Goal: Task Accomplishment & Management: Use online tool/utility

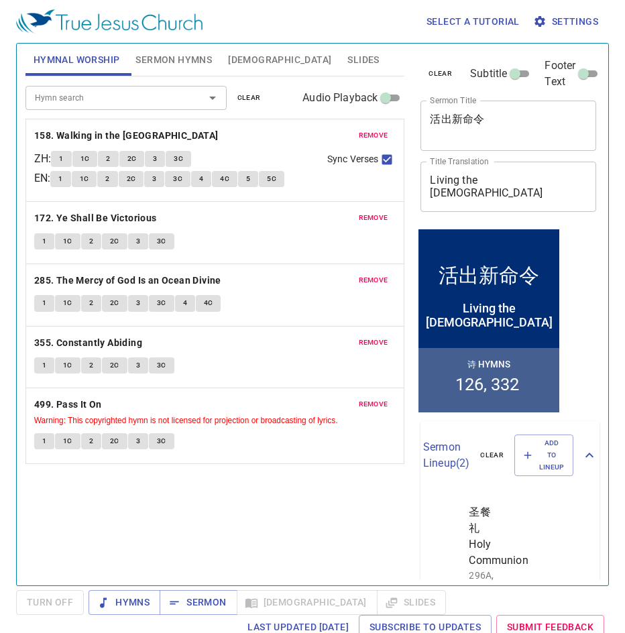
click at [347, 58] on span "Slides" at bounding box center [363, 60] width 32 height 17
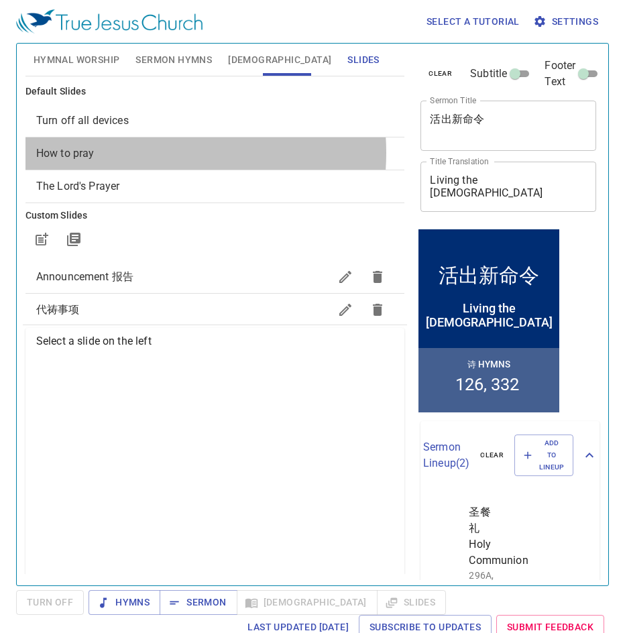
click at [135, 153] on span "How to pray" at bounding box center [215, 153] width 358 height 16
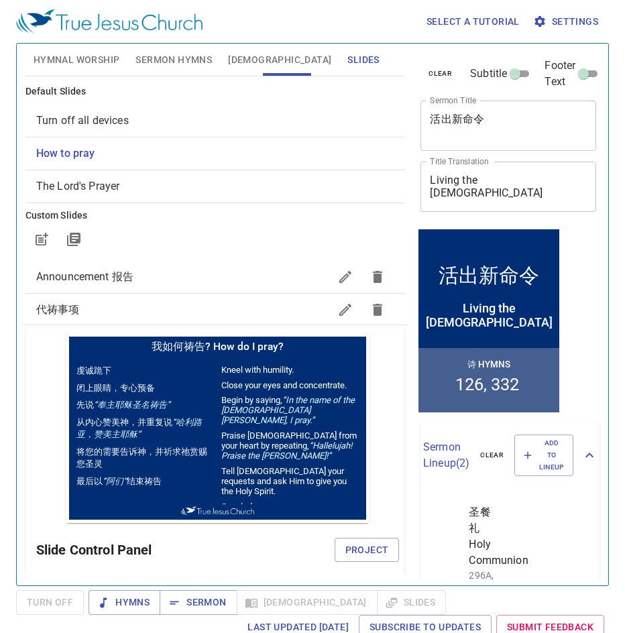
click at [348, 552] on span "Project" at bounding box center [367, 550] width 44 height 17
click at [168, 59] on span "Sermon Hymns" at bounding box center [173, 60] width 76 height 17
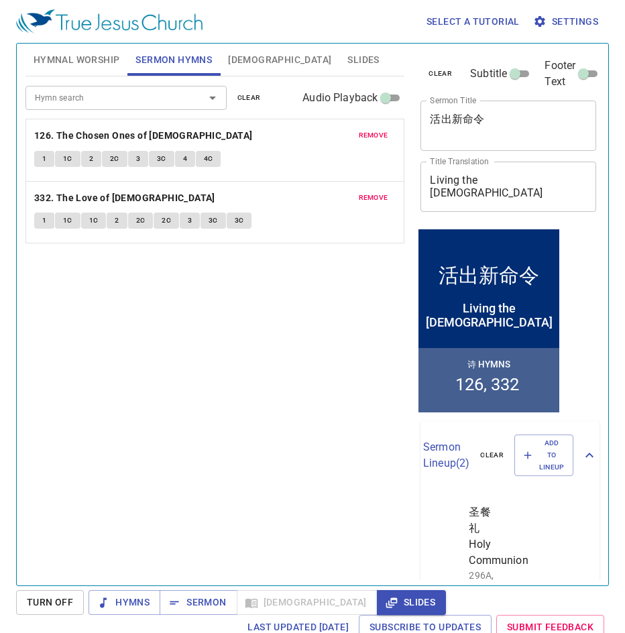
click at [80, 52] on span "Hymnal Worship" at bounding box center [77, 60] width 86 height 17
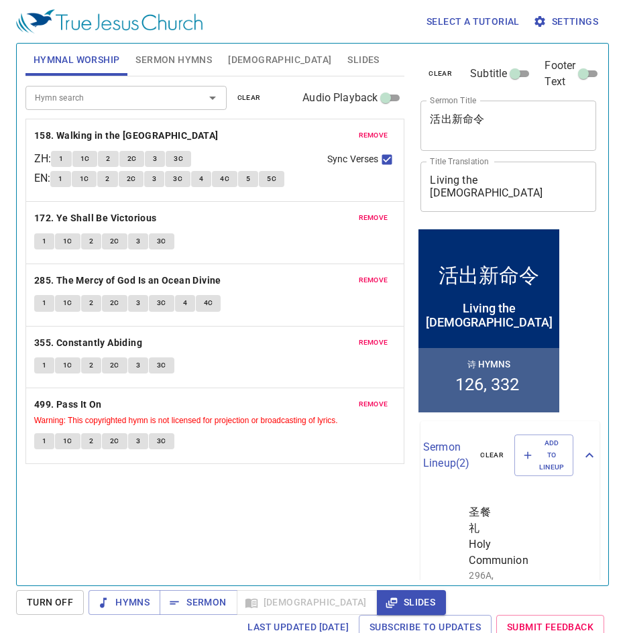
click at [103, 95] on input "Hymn search" at bounding box center [106, 97] width 154 height 15
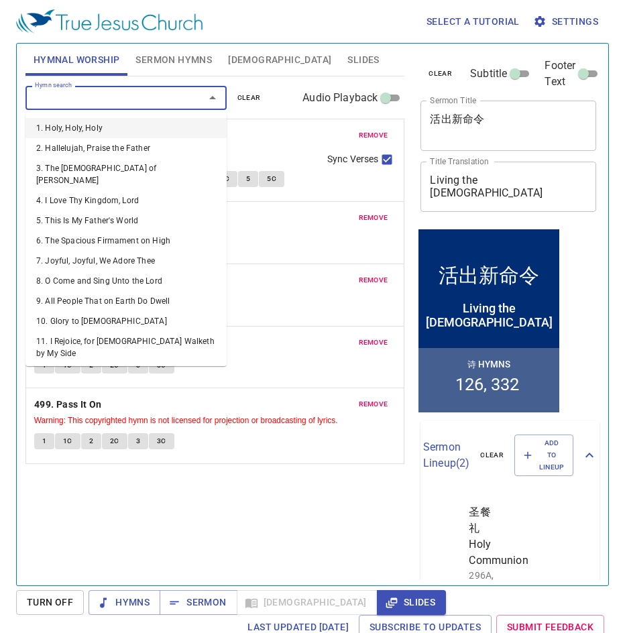
click at [252, 100] on span "clear" at bounding box center [248, 98] width 23 height 12
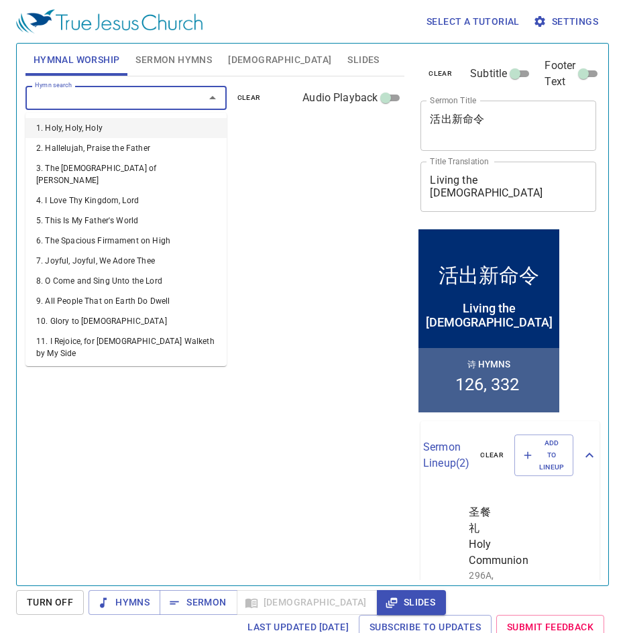
click at [70, 95] on input "Hymn search" at bounding box center [106, 97] width 154 height 15
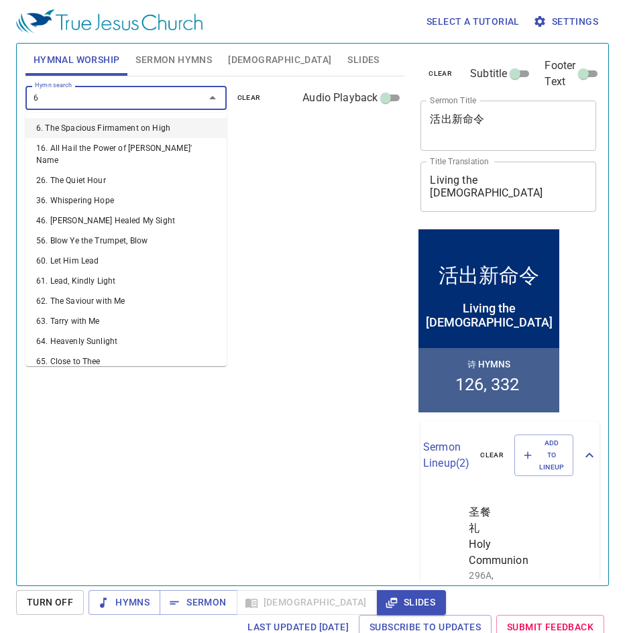
type input "67"
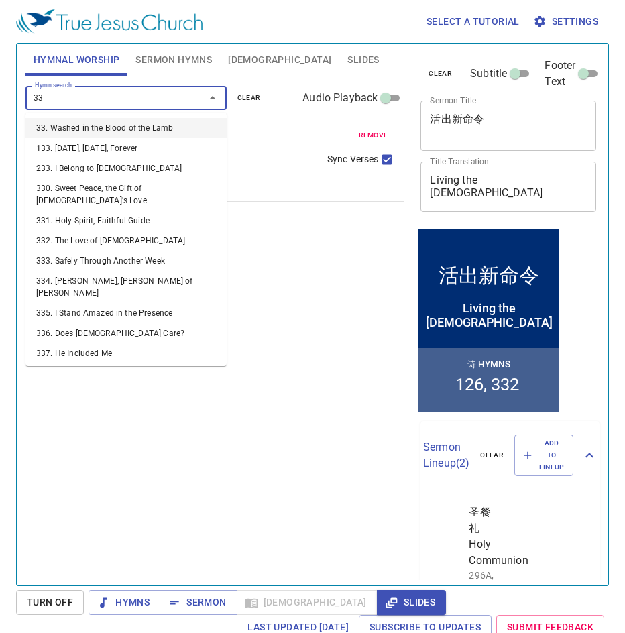
type input "336"
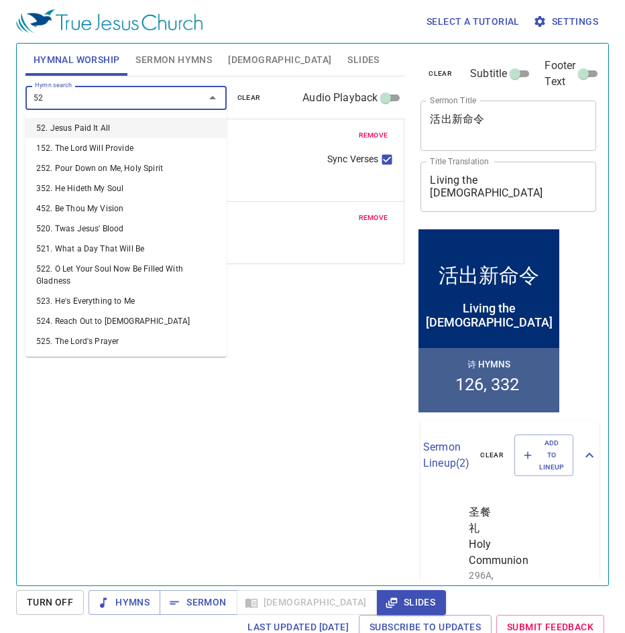
type input "524"
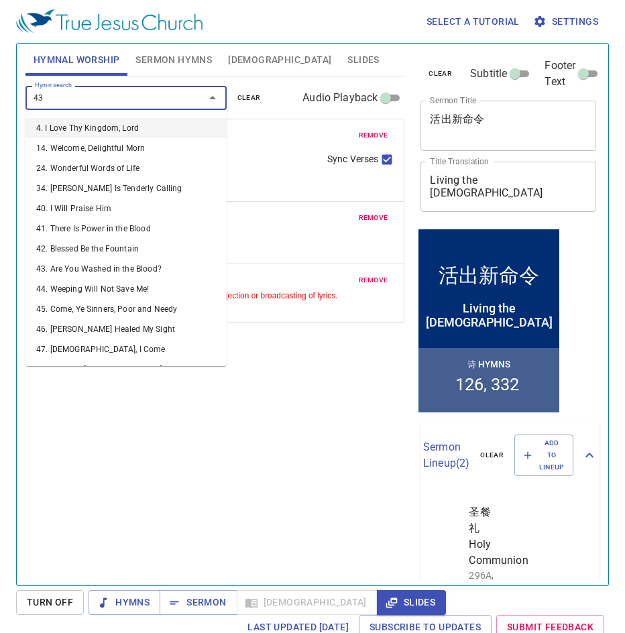
type input "436"
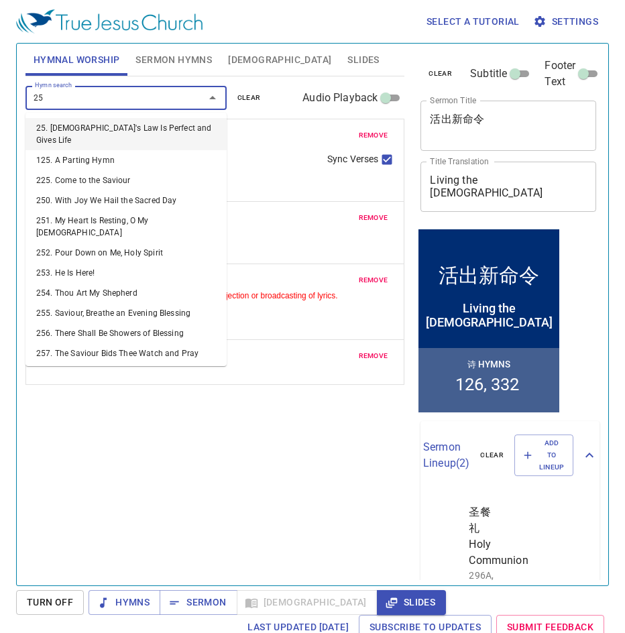
type input "256"
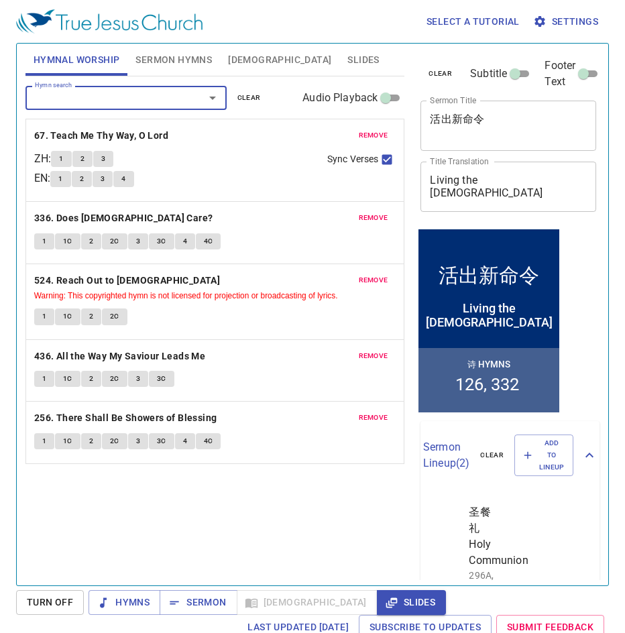
drag, startPoint x: 180, startPoint y: 60, endPoint x: 196, endPoint y: 56, distance: 15.9
click at [185, 58] on span "Sermon Hymns" at bounding box center [173, 60] width 76 height 17
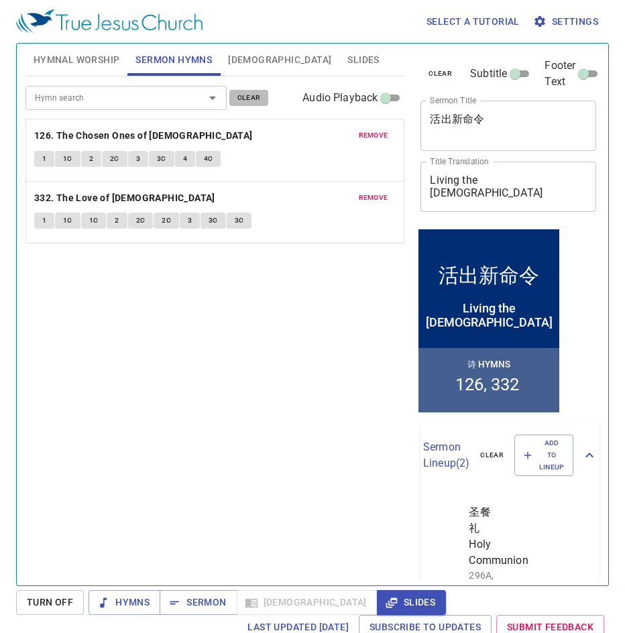
click at [243, 99] on span "clear" at bounding box center [248, 98] width 23 height 12
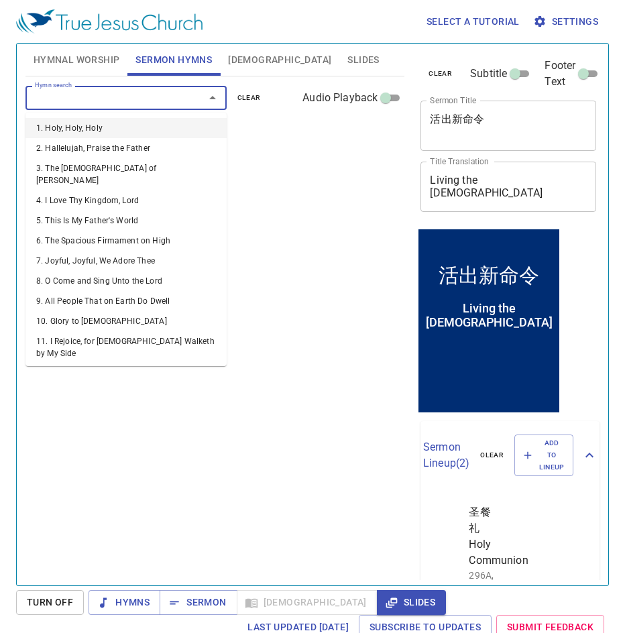
drag, startPoint x: 78, startPoint y: 97, endPoint x: 84, endPoint y: 88, distance: 10.1
click at [78, 96] on input "Hymn search" at bounding box center [106, 97] width 154 height 15
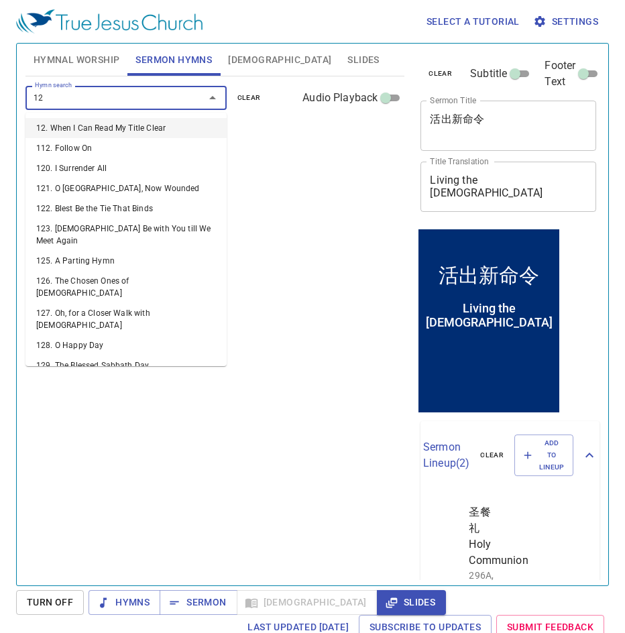
type input "128"
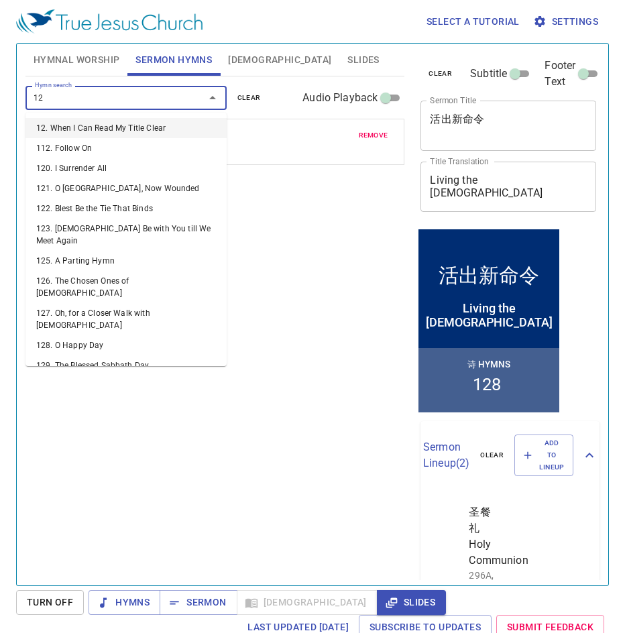
type input "129"
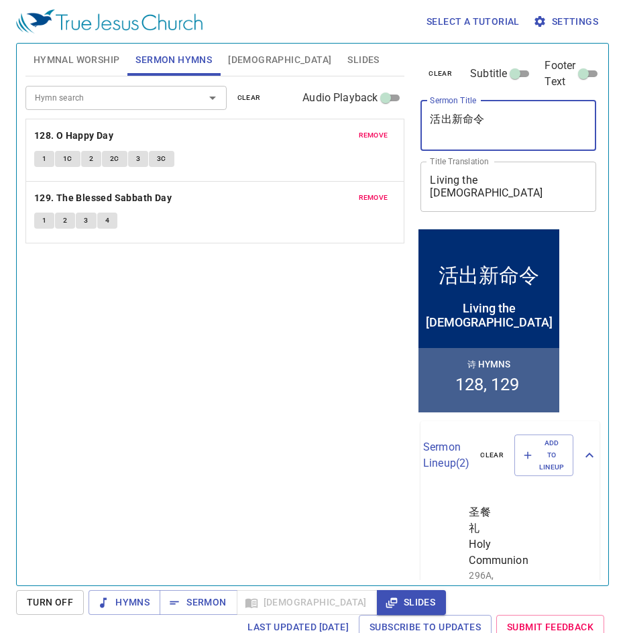
drag, startPoint x: 514, startPoint y: 123, endPoint x: 426, endPoint y: 119, distance: 87.9
click at [426, 119] on div "活出新命令 x Sermon Title" at bounding box center [508, 126] width 176 height 50
type textarea "我有遵守安息日吗？"
click at [531, 197] on textarea "Living the New Commandment" at bounding box center [508, 186] width 157 height 25
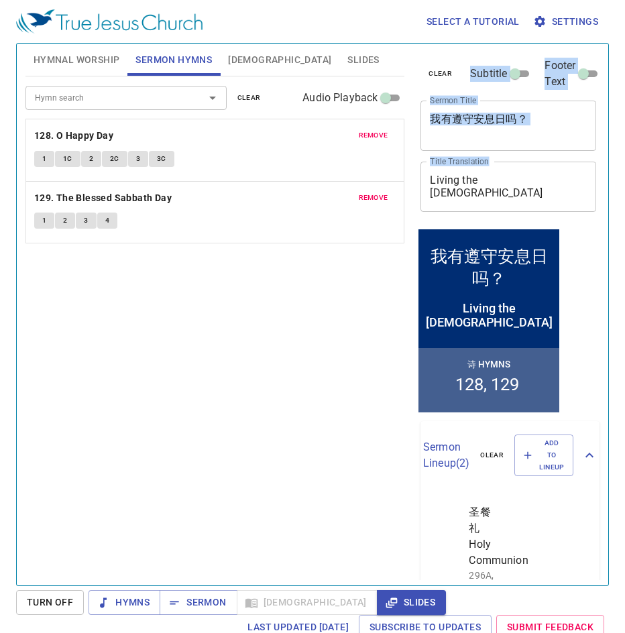
drag, startPoint x: 532, startPoint y: 201, endPoint x: 374, endPoint y: 147, distance: 166.4
click at [367, 162] on div "Hymnal Worship Sermon Hymns Bible Slides Hymn search Hymn search clear Audio Pl…" at bounding box center [312, 309] width 585 height 542
click at [538, 186] on textarea "Living the New Commandment" at bounding box center [508, 186] width 157 height 25
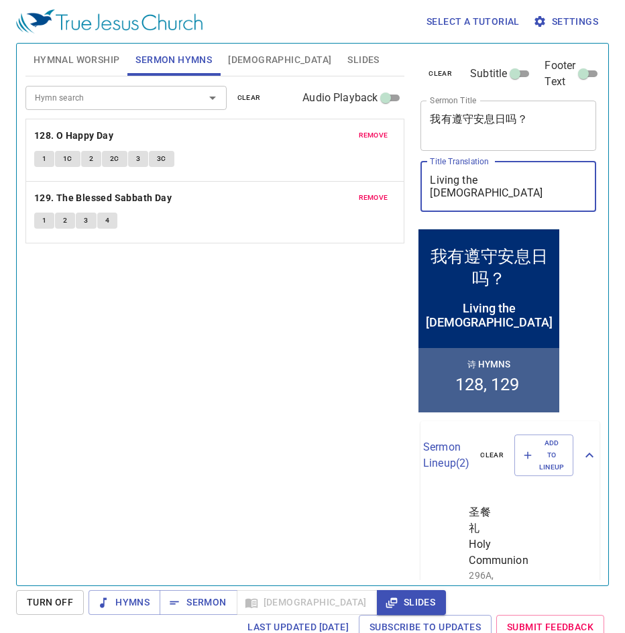
drag, startPoint x: 523, startPoint y: 195, endPoint x: 426, endPoint y: 184, distance: 97.1
click at [426, 184] on div "Living the New Commandment x Title Translation" at bounding box center [508, 187] width 176 height 50
type textarea "Have I Kept The Sabbath?"
click at [542, 127] on textarea "我有遵守安息日吗？" at bounding box center [508, 125] width 157 height 25
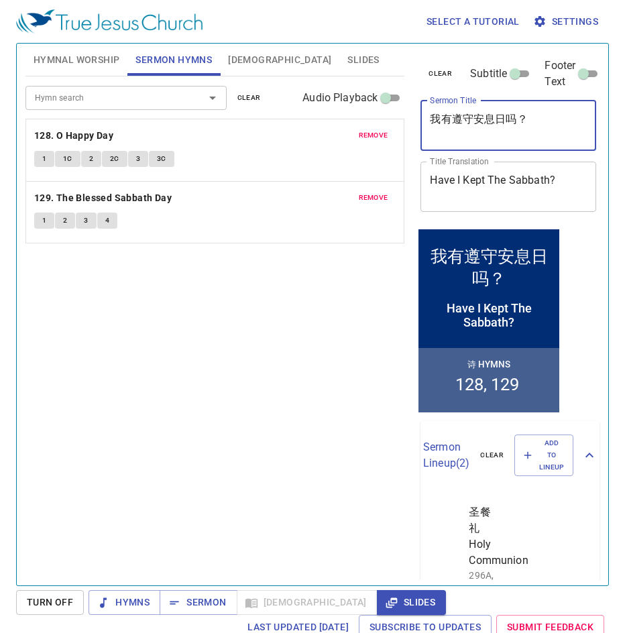
drag, startPoint x: 541, startPoint y: 126, endPoint x: 437, endPoint y: 115, distance: 104.5
click at [423, 122] on div "我有遵守安息日吗？ x Sermon Title" at bounding box center [508, 126] width 176 height 50
click at [282, 297] on div "Hymn search Hymn search clear Audio Playback remove 128. O Happy Day 1 1C 2 2C …" at bounding box center [214, 324] width 379 height 497
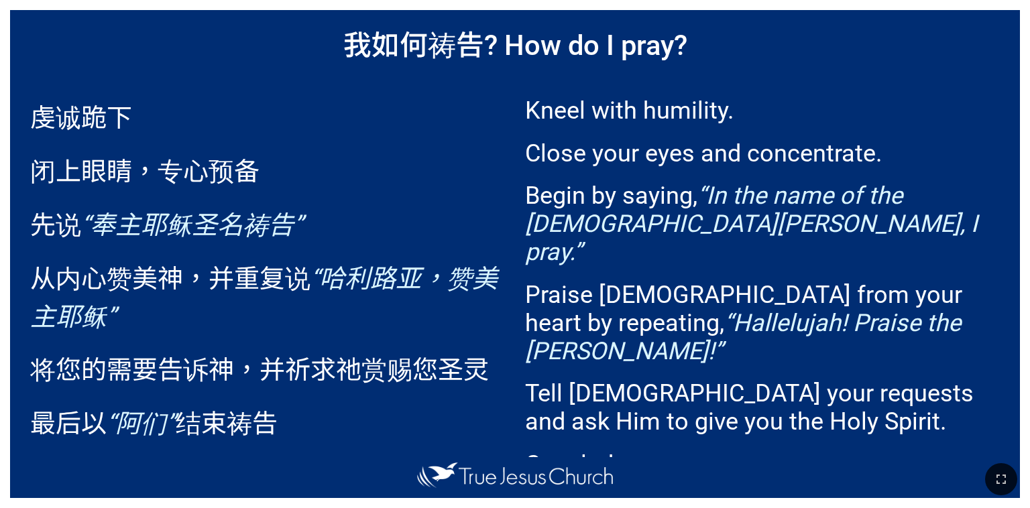
click at [990, 481] on button "button" at bounding box center [1001, 479] width 32 height 32
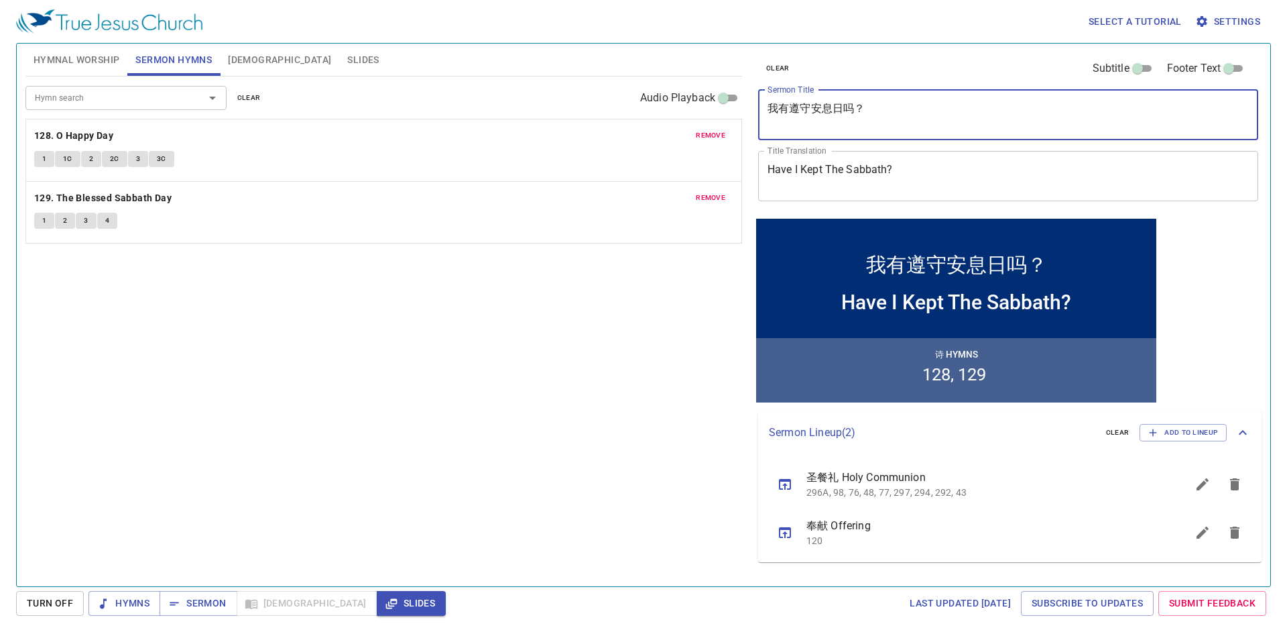
drag, startPoint x: 856, startPoint y: 114, endPoint x: 750, endPoint y: 114, distance: 105.9
click at [624, 114] on div "clear Subtitle Footer Text Sermon Title 我有遵守安息日吗？ x Sermon Title Title Translat…" at bounding box center [1008, 309] width 520 height 542
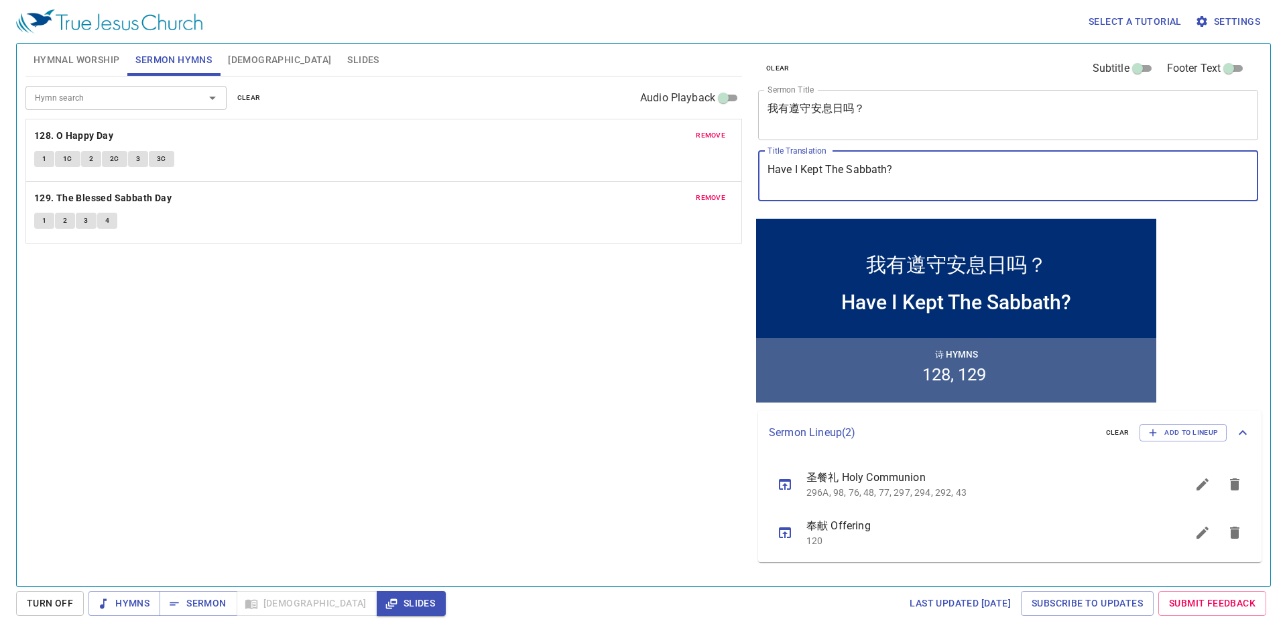
drag, startPoint x: 943, startPoint y: 174, endPoint x: 661, endPoint y: 161, distance: 281.9
click at [624, 162] on div "Hymnal Worship Sermon Hymns [DEMOGRAPHIC_DATA] Slides Hymn search Hymn search c…" at bounding box center [643, 309] width 1247 height 542
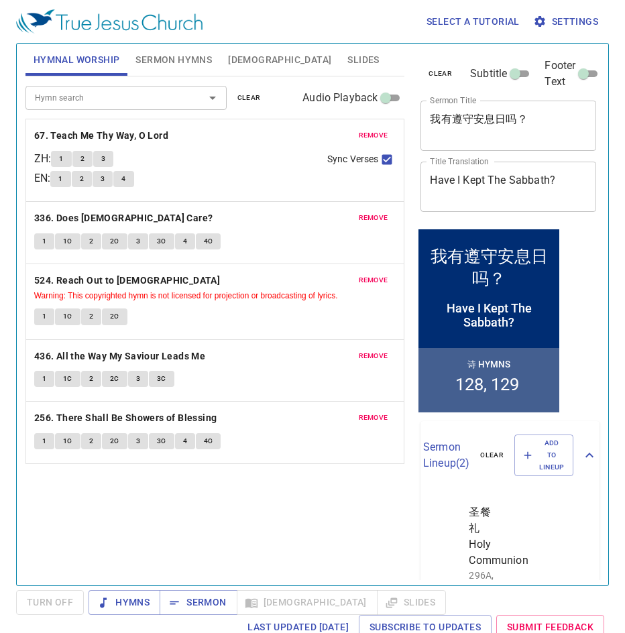
click at [347, 59] on span "Slides" at bounding box center [363, 60] width 32 height 17
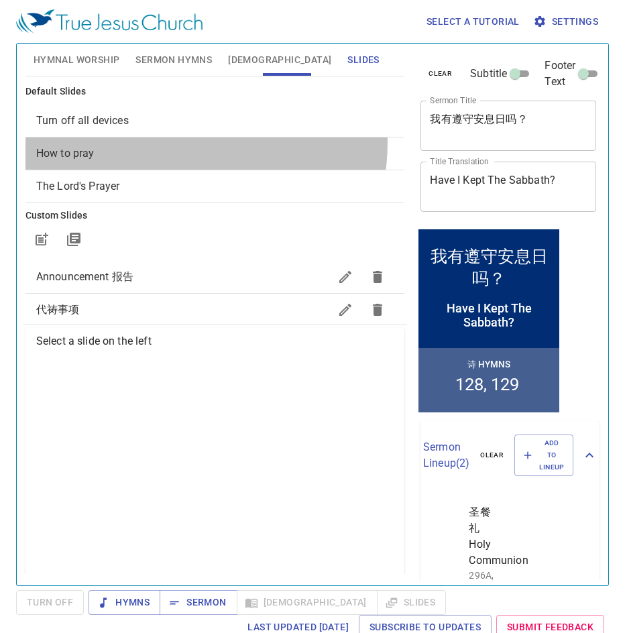
click at [172, 142] on div "How to pray" at bounding box center [214, 153] width 379 height 32
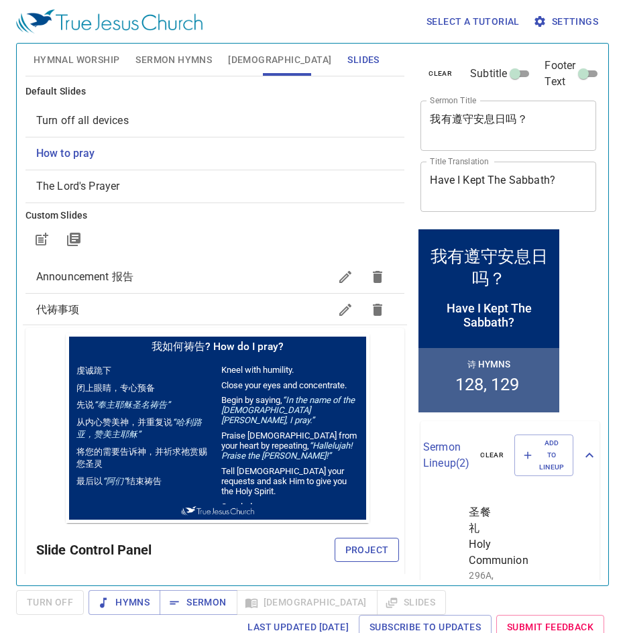
click at [357, 546] on span "Project" at bounding box center [367, 550] width 44 height 17
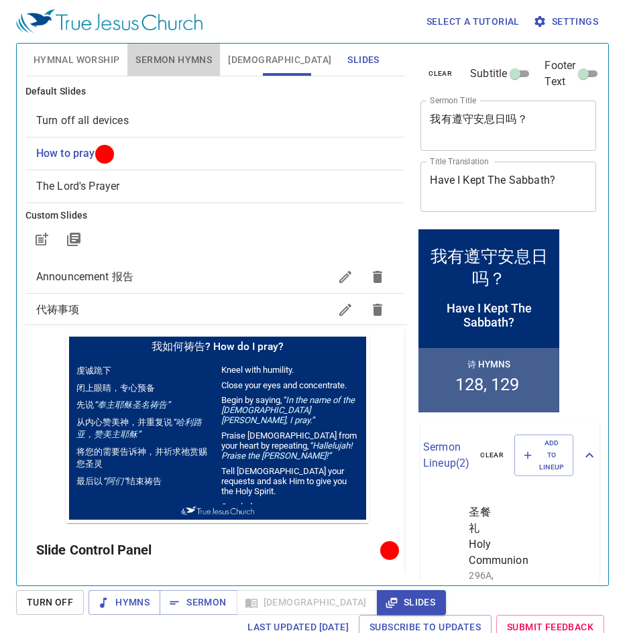
click at [174, 54] on span "Sermon Hymns" at bounding box center [173, 60] width 76 height 17
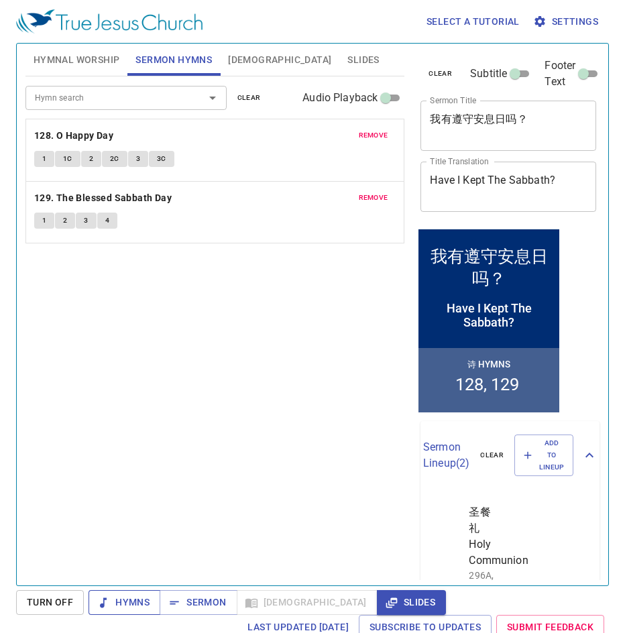
click at [119, 601] on span "Hymns" at bounding box center [124, 602] width 50 height 17
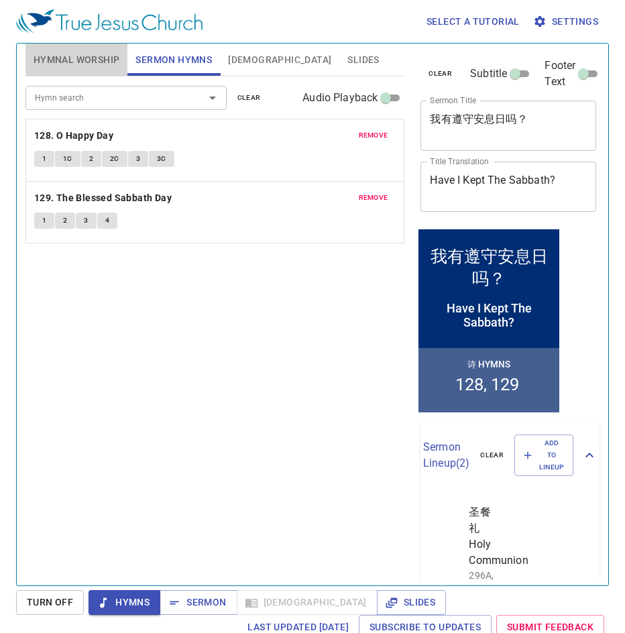
click at [82, 56] on span "Hymnal Worship" at bounding box center [77, 60] width 86 height 17
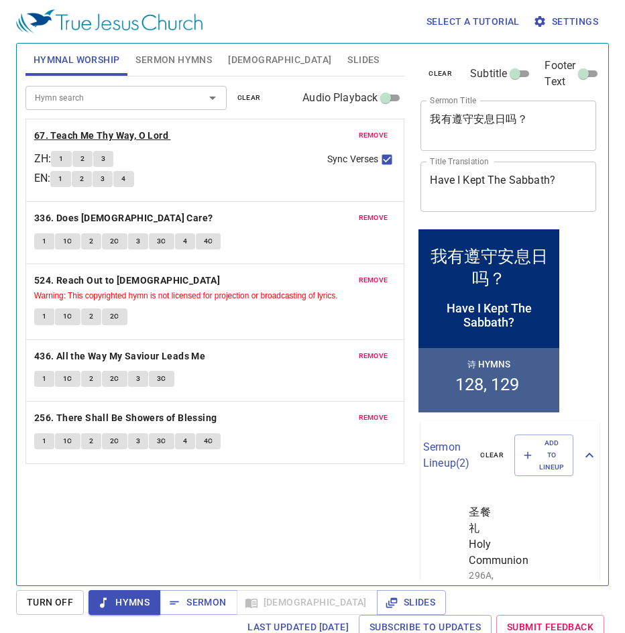
click at [72, 135] on b "67. Teach Me Thy Way, O Lord" at bounding box center [101, 135] width 134 height 17
click at [245, 493] on div "Hymn search Hymn search clear Audio Playback remove 67. Teach Me Thy Way, O Lor…" at bounding box center [214, 324] width 379 height 497
click at [130, 136] on b "67. Teach Me Thy Way, O Lord" at bounding box center [101, 135] width 134 height 17
click at [58, 157] on button "1" at bounding box center [61, 159] width 20 height 16
click at [84, 156] on span "2" at bounding box center [82, 159] width 4 height 12
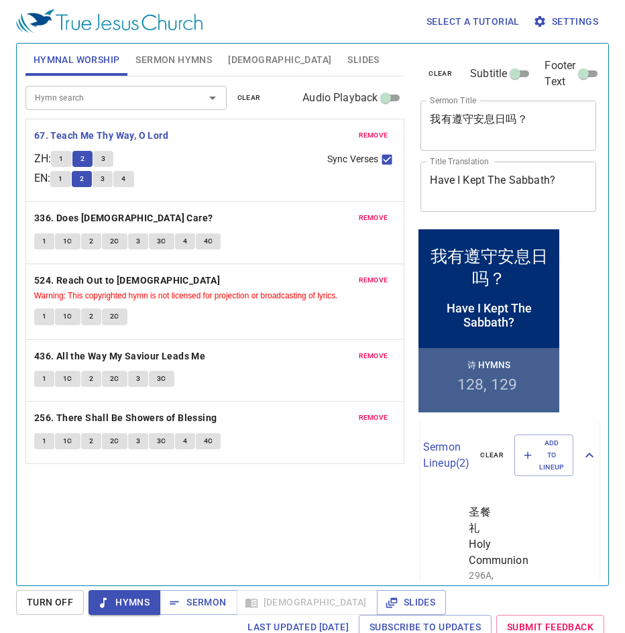
click at [105, 182] on span "3" at bounding box center [103, 179] width 4 height 12
click at [80, 221] on b "336. Does [DEMOGRAPHIC_DATA] Care?" at bounding box center [123, 218] width 179 height 17
click at [45, 241] on span "1" at bounding box center [44, 241] width 4 height 12
click at [72, 239] on span "1C" at bounding box center [67, 241] width 9 height 12
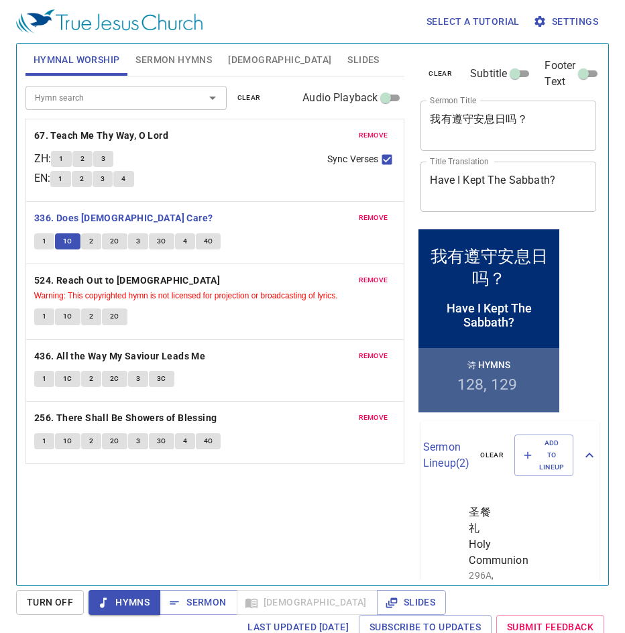
click at [96, 240] on button "2" at bounding box center [91, 241] width 20 height 16
click at [113, 237] on span "2C" at bounding box center [114, 241] width 9 height 12
click at [136, 241] on span "3" at bounding box center [138, 241] width 4 height 12
click at [160, 243] on span "3C" at bounding box center [161, 241] width 9 height 12
click at [184, 238] on span "4" at bounding box center [185, 241] width 4 height 12
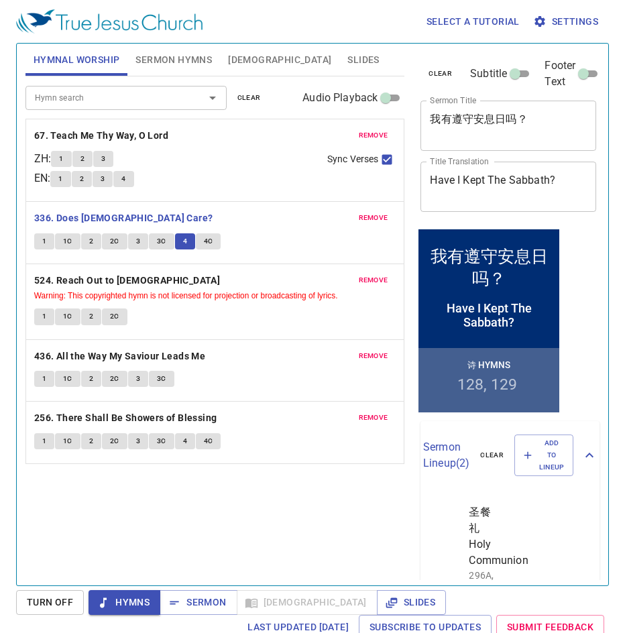
click at [204, 235] on span "4C" at bounding box center [208, 241] width 9 height 12
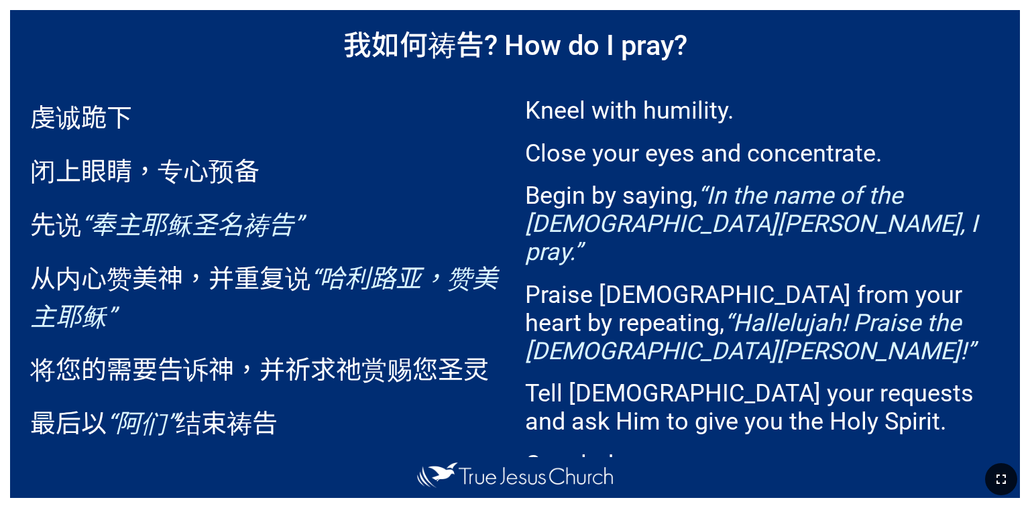
click at [994, 483] on icon "button" at bounding box center [1001, 479] width 16 height 16
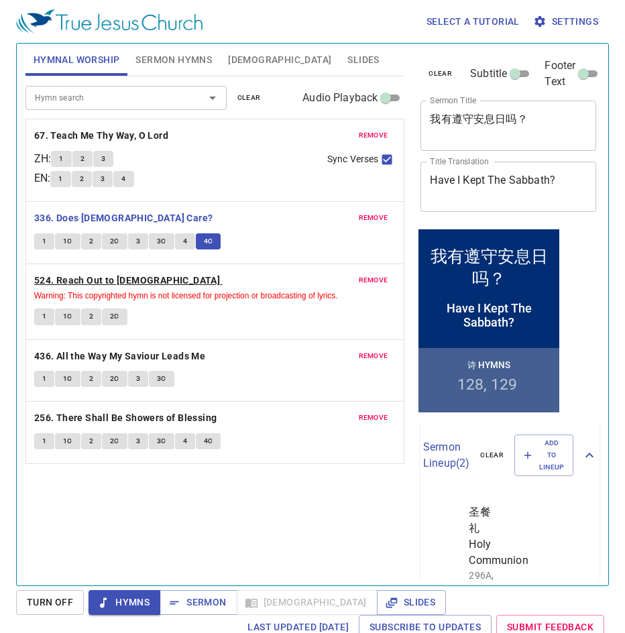
click at [98, 282] on b "524. Reach Out to [DEMOGRAPHIC_DATA]" at bounding box center [127, 280] width 186 height 17
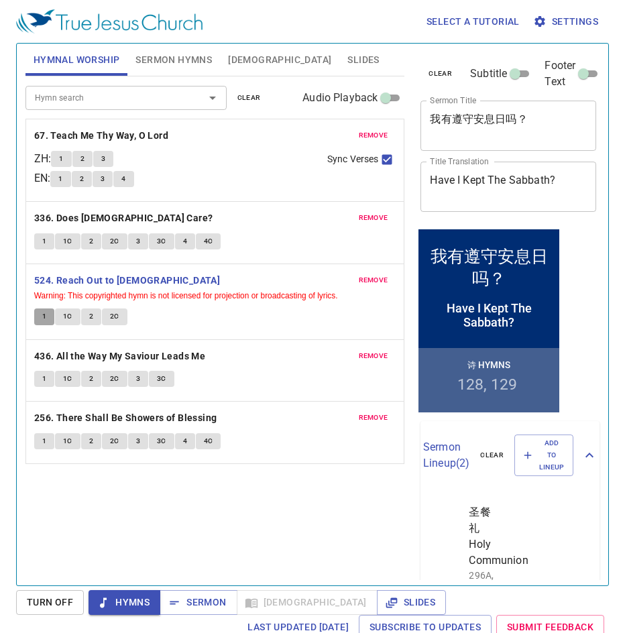
click at [44, 318] on span "1" at bounding box center [44, 316] width 4 height 12
click at [165, 316] on div "1 1C 2 2C" at bounding box center [215, 317] width 362 height 19
click at [37, 316] on button "1" at bounding box center [44, 316] width 20 height 16
click at [263, 180] on div "1 2 3 4" at bounding box center [183, 180] width 266 height 19
click at [62, 315] on button "1C" at bounding box center [67, 316] width 25 height 16
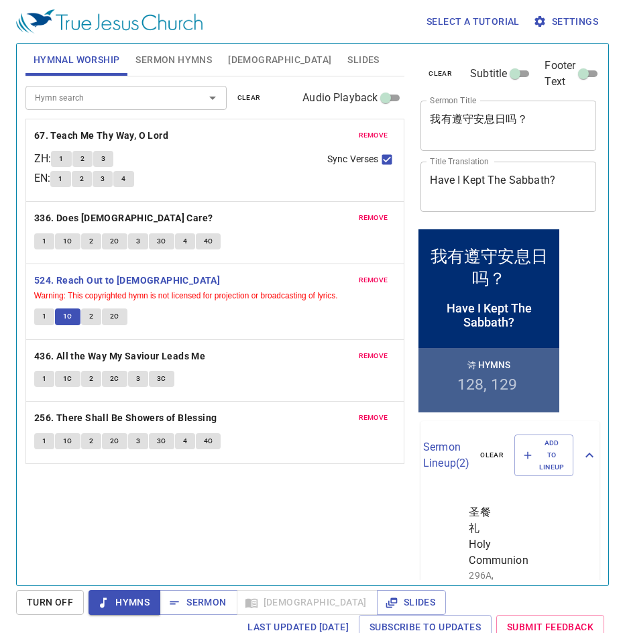
click at [91, 321] on span "2" at bounding box center [91, 316] width 4 height 12
click at [148, 315] on div "1 1C 2 2C" at bounding box center [215, 317] width 362 height 19
click at [152, 315] on div "1 1C 2 2C" at bounding box center [215, 317] width 362 height 19
click at [121, 319] on button "2C" at bounding box center [114, 316] width 25 height 16
click at [194, 314] on div "1 1C 2 2C" at bounding box center [215, 317] width 362 height 19
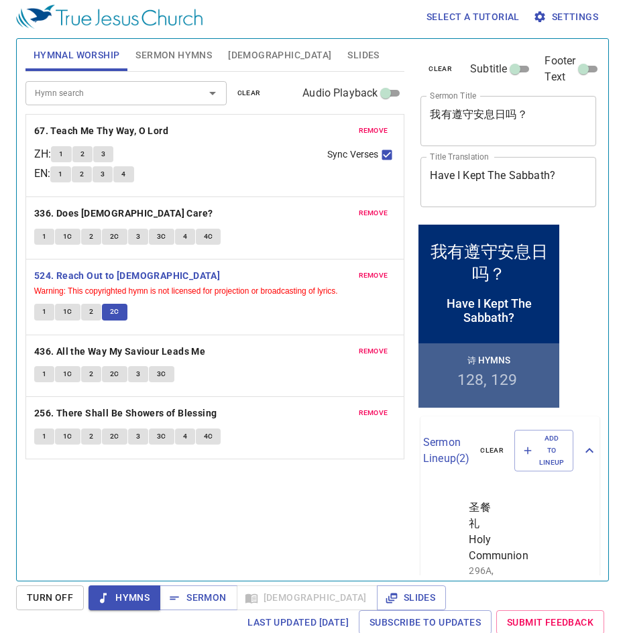
scroll to position [6, 0]
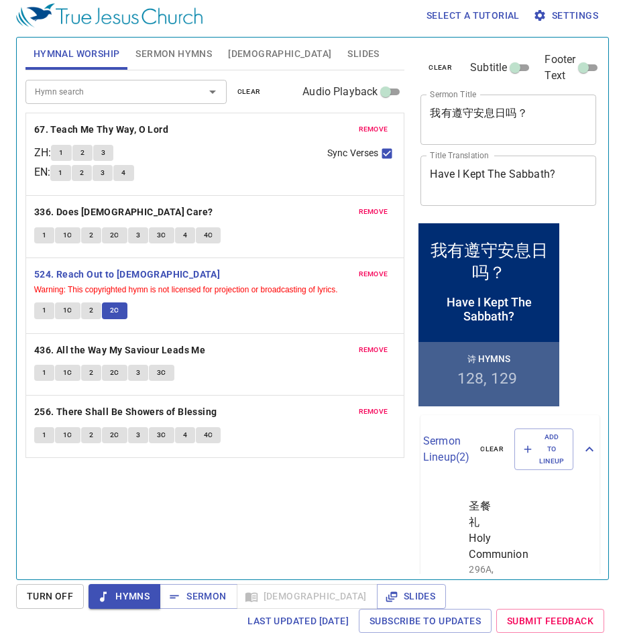
click at [252, 488] on div "Hymn search Hymn search clear Audio Playback remove 67. Teach Me Thy Way, O Lor…" at bounding box center [214, 318] width 379 height 497
click at [347, 48] on span "Slides" at bounding box center [363, 54] width 32 height 17
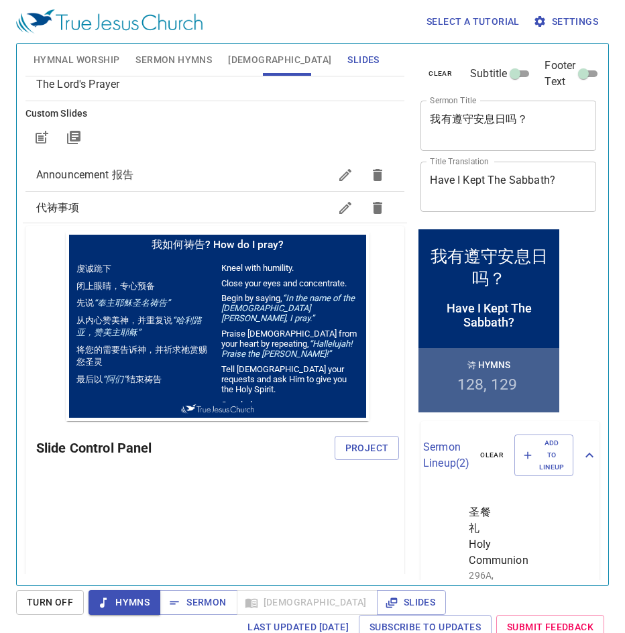
scroll to position [0, 0]
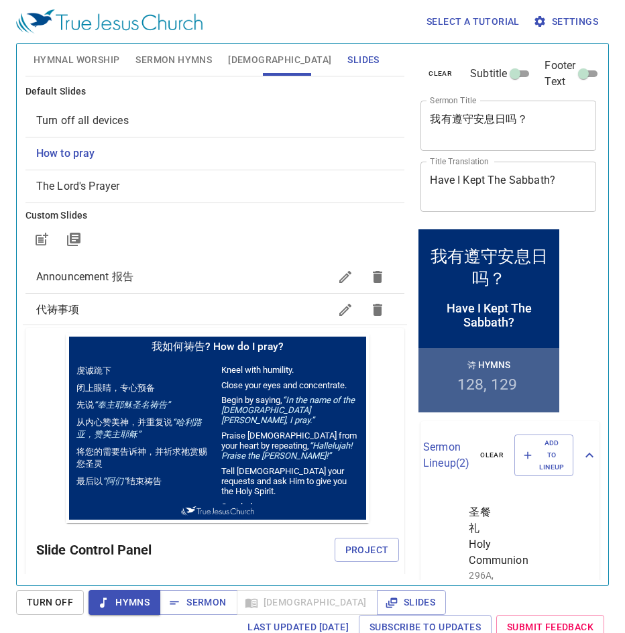
click at [108, 117] on span "Turn off all devices" at bounding box center [82, 120] width 93 height 13
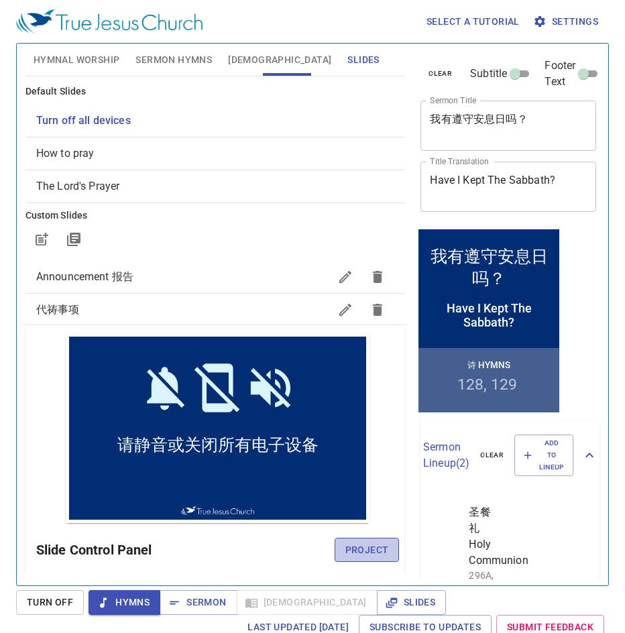
click at [346, 546] on span "Project" at bounding box center [367, 550] width 44 height 17
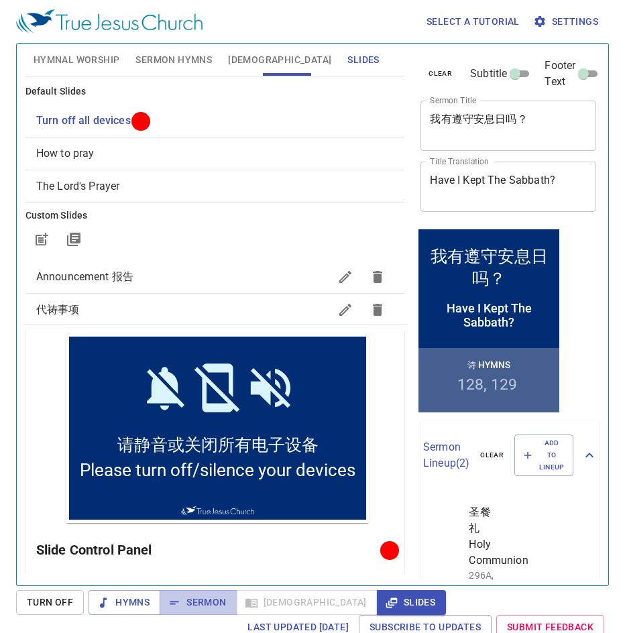
click at [209, 597] on span "Sermon" at bounding box center [198, 602] width 56 height 17
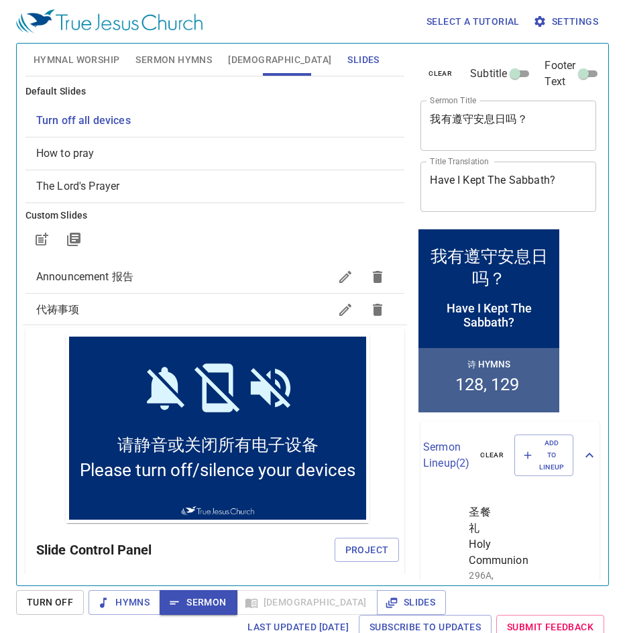
click at [166, 60] on span "Sermon Hymns" at bounding box center [173, 60] width 76 height 17
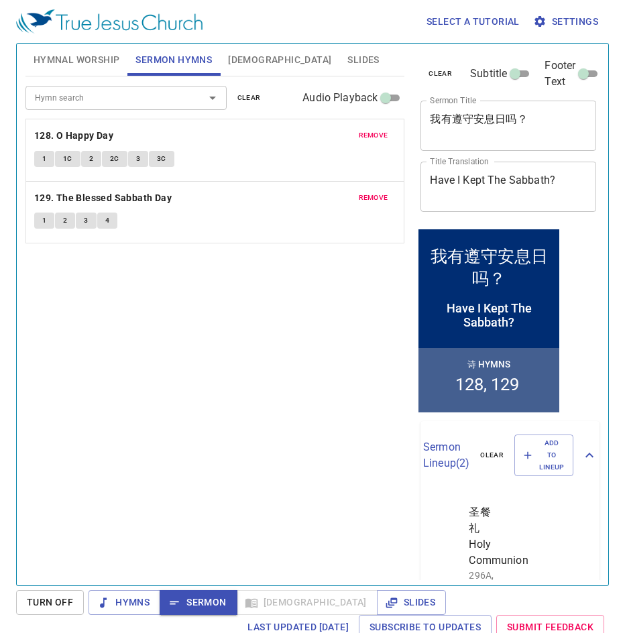
click at [175, 304] on div "Hymn search Hymn search clear Audio Playback remove 128. O Happy Day 1 1C 2 2C …" at bounding box center [214, 324] width 379 height 497
click at [93, 135] on b "128. O Happy Day" at bounding box center [73, 135] width 79 height 17
click at [42, 156] on span "1" at bounding box center [44, 159] width 4 height 12
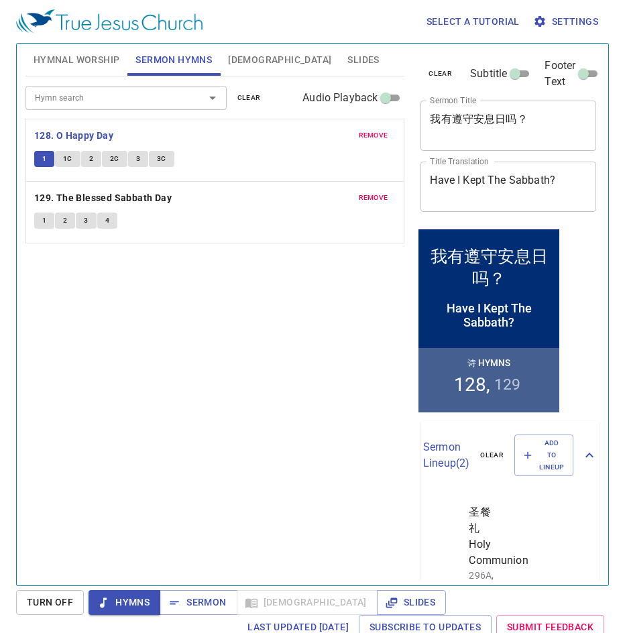
click at [142, 344] on div "Hymn search Hymn search clear Audio Playback remove 128. O Happy Day 1 1C 2 2C …" at bounding box center [214, 324] width 379 height 497
click at [225, 296] on div "Hymn search Hymn search clear Audio Playback remove 128. O Happy Day 1 1C 2 2C …" at bounding box center [214, 324] width 379 height 497
click at [90, 158] on span "2" at bounding box center [91, 159] width 4 height 12
click at [196, 598] on span "Sermon" at bounding box center [198, 602] width 56 height 17
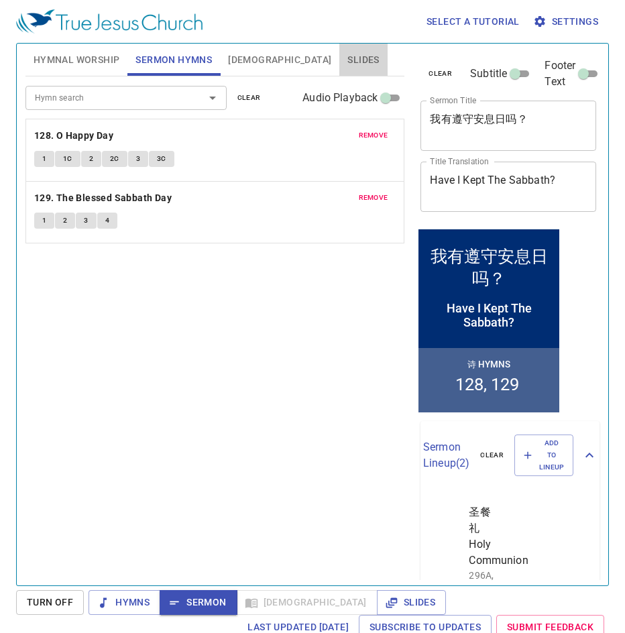
click at [339, 55] on button "Slides" at bounding box center [363, 60] width 48 height 32
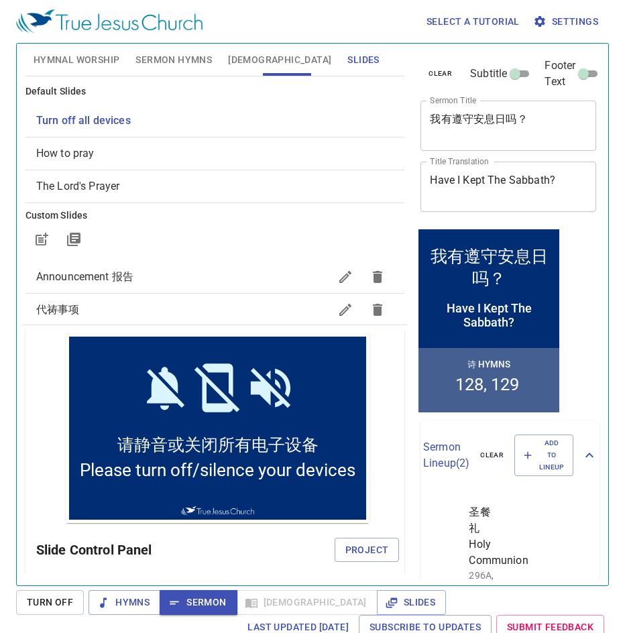
click at [153, 158] on span "How to pray" at bounding box center [215, 153] width 358 height 16
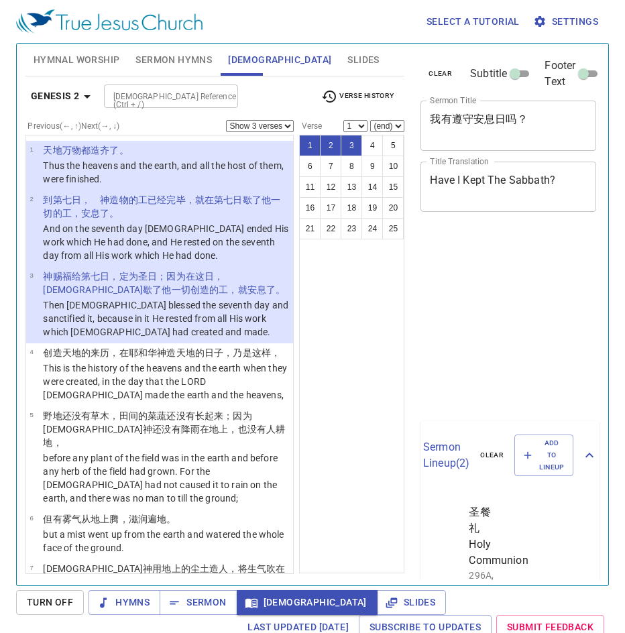
select select "3"
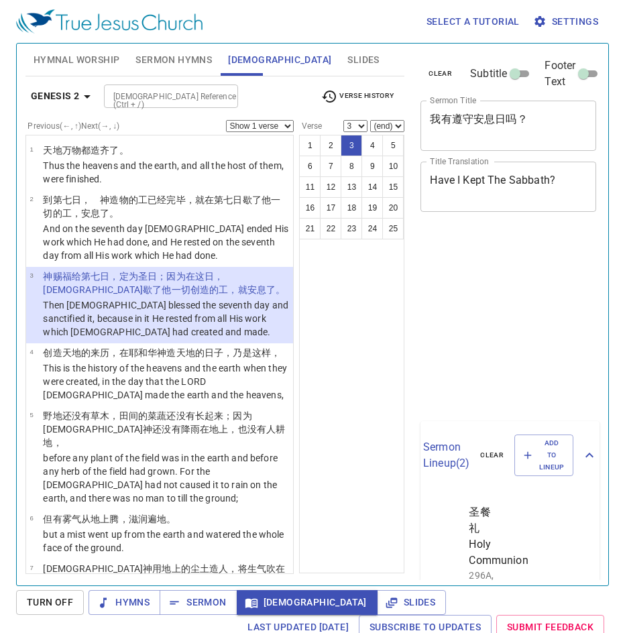
select select "3"
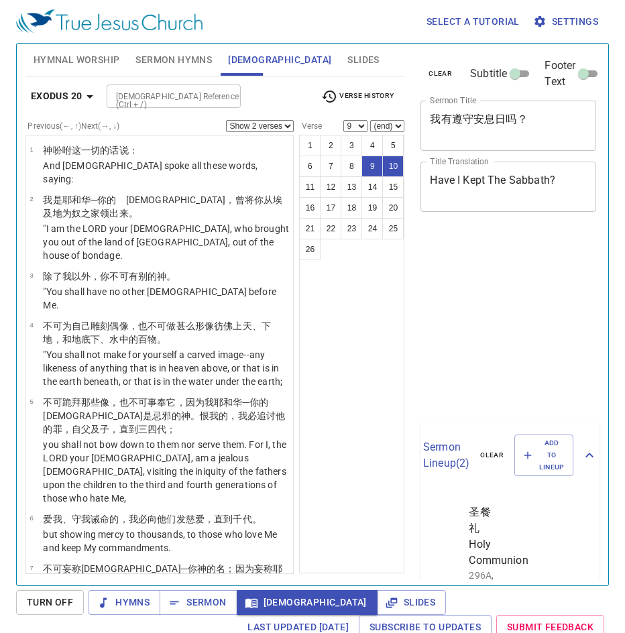
select select "2"
select select "9"
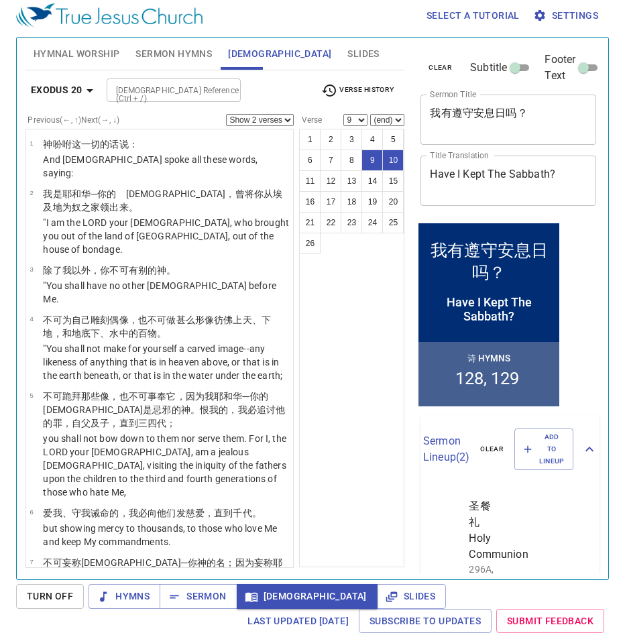
scroll to position [296, 0]
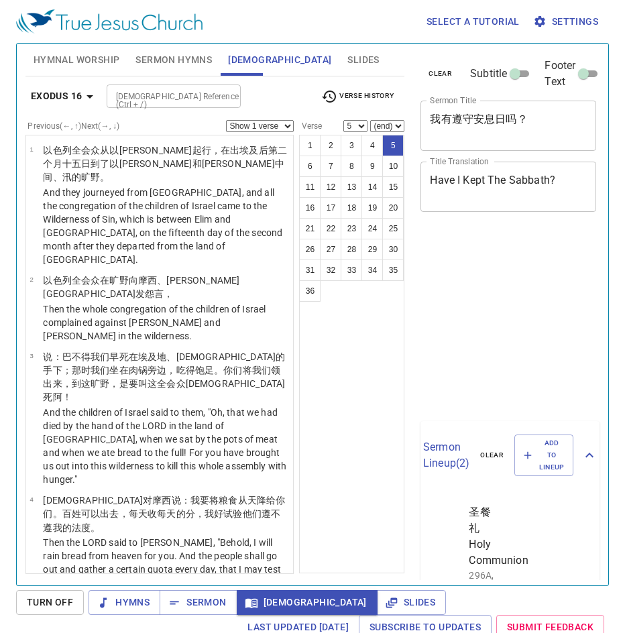
select select "5"
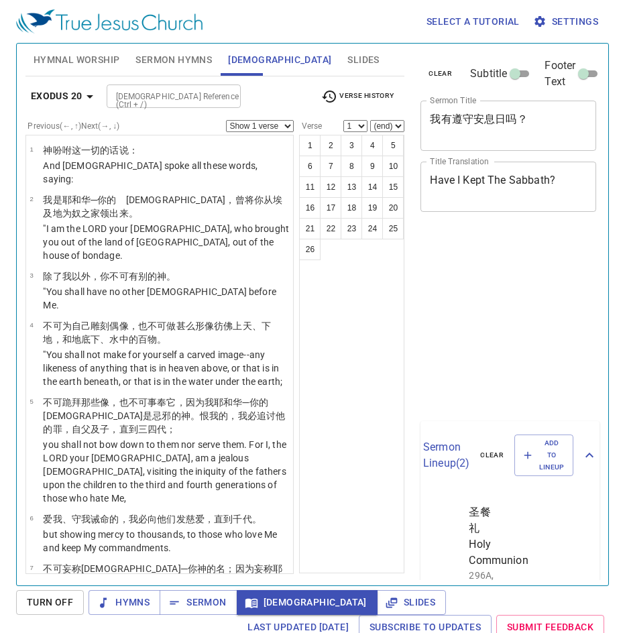
scroll to position [6, 0]
select select "11"
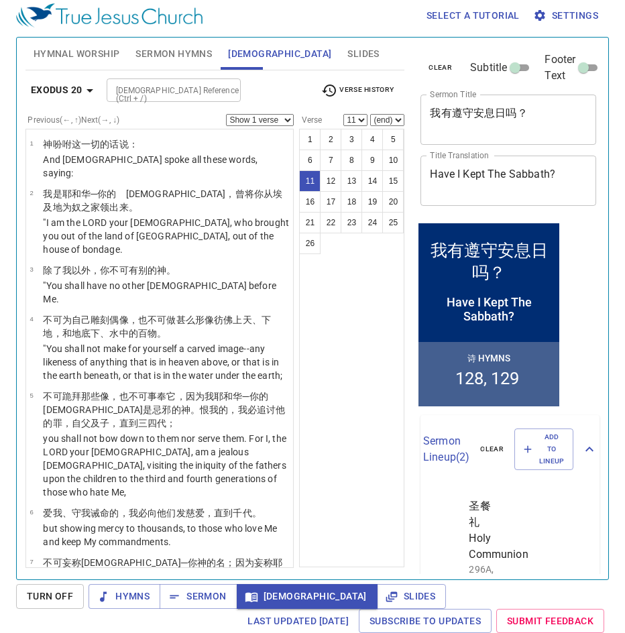
scroll to position [402, 0]
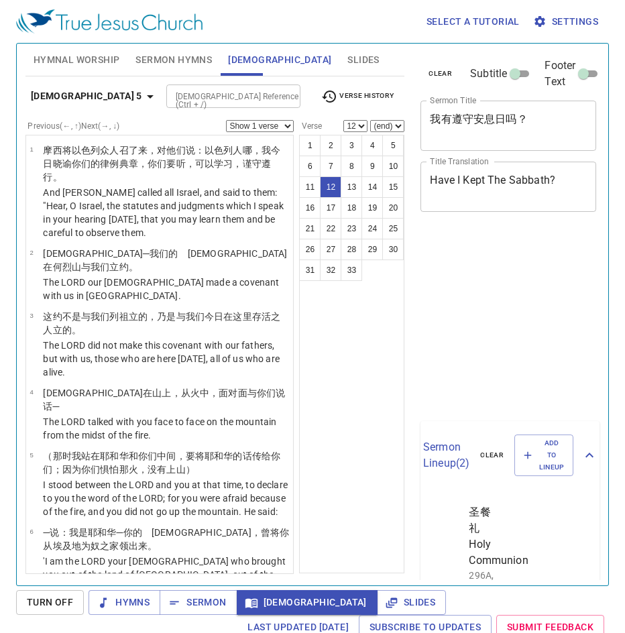
select select "12"
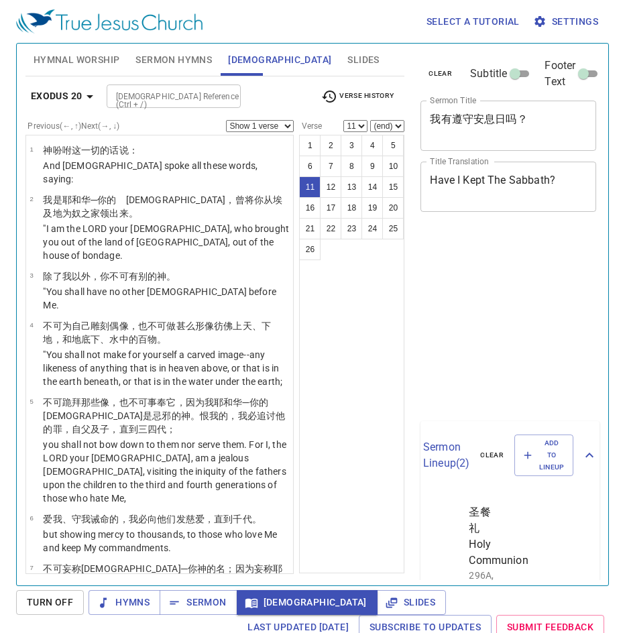
select select "11"
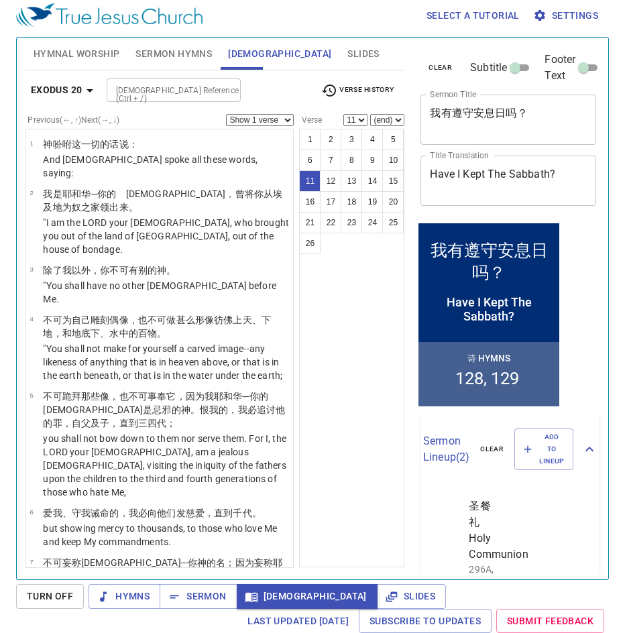
scroll to position [542, 0]
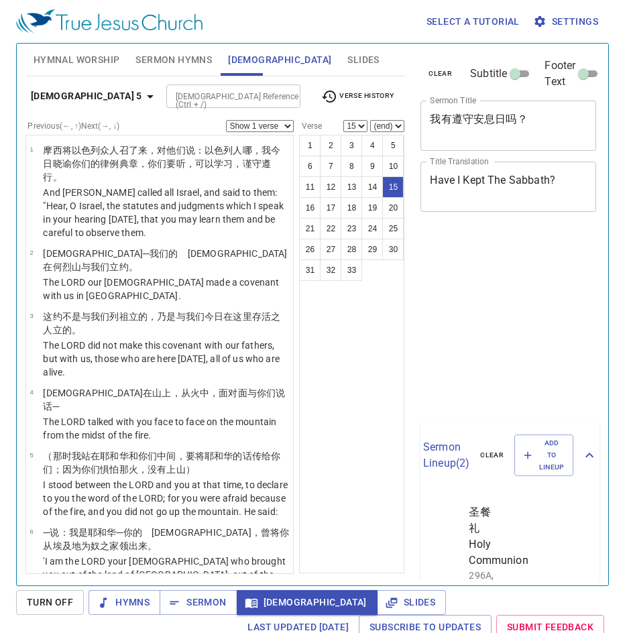
select select "15"
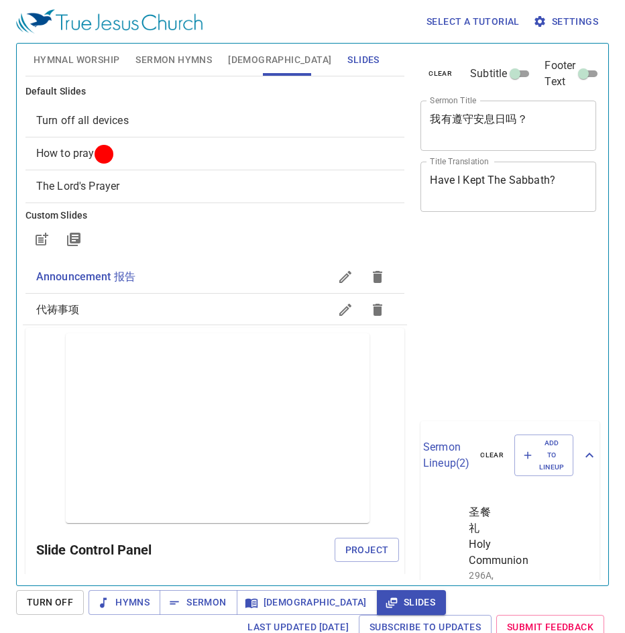
scroll to position [6, 0]
